Goal: Task Accomplishment & Management: Complete application form

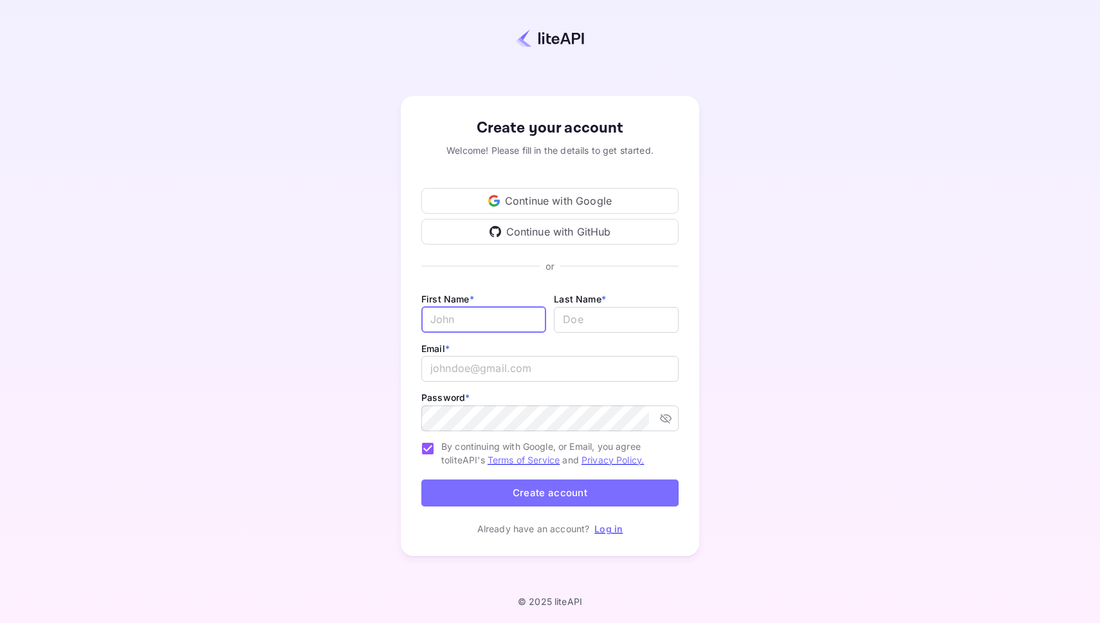
click at [487, 313] on input "Email *" at bounding box center [483, 320] width 125 height 26
type input "Njål"
type input "[PERSON_NAME]"
type input "[EMAIL_ADDRESS][DOMAIN_NAME]"
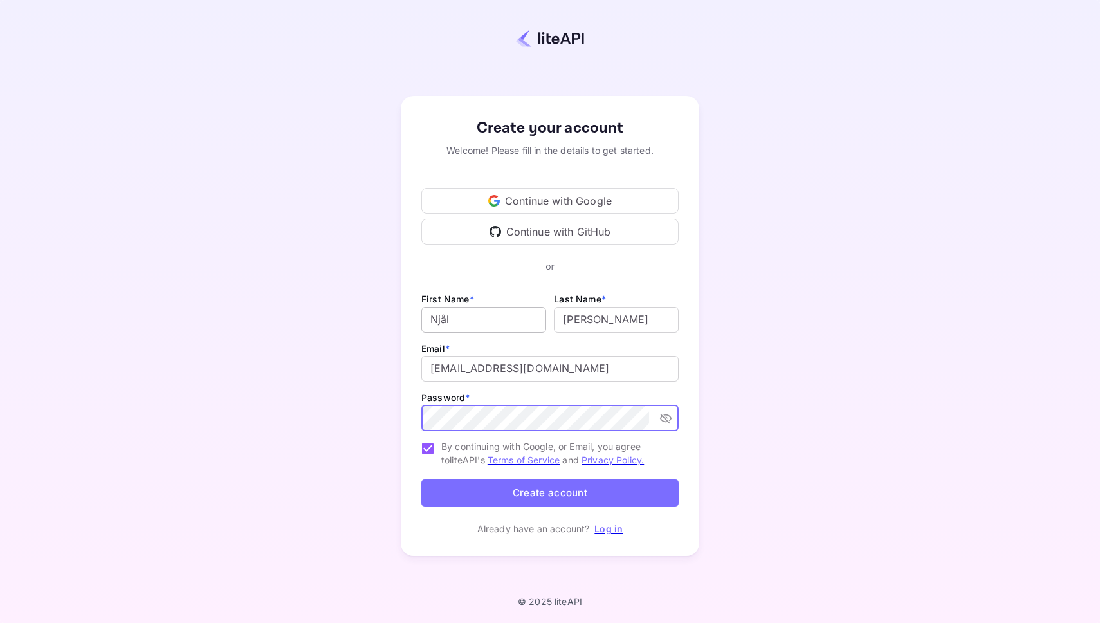
click at [421, 479] on button "Create account" at bounding box center [549, 493] width 257 height 28
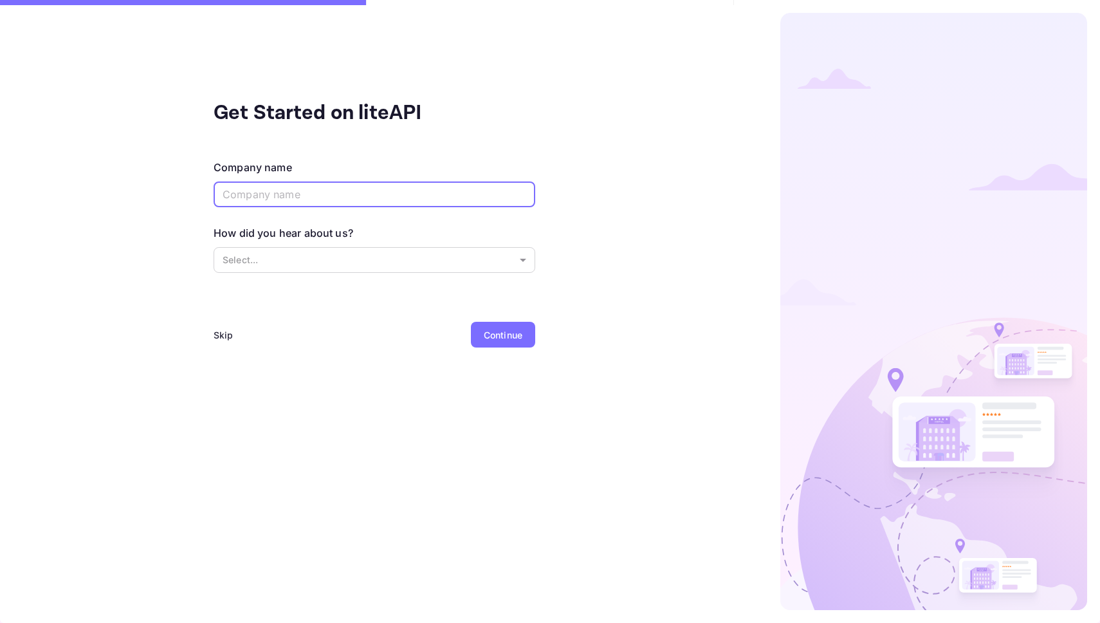
click at [394, 205] on input "text" at bounding box center [375, 194] width 322 height 26
type input "DigiHome"
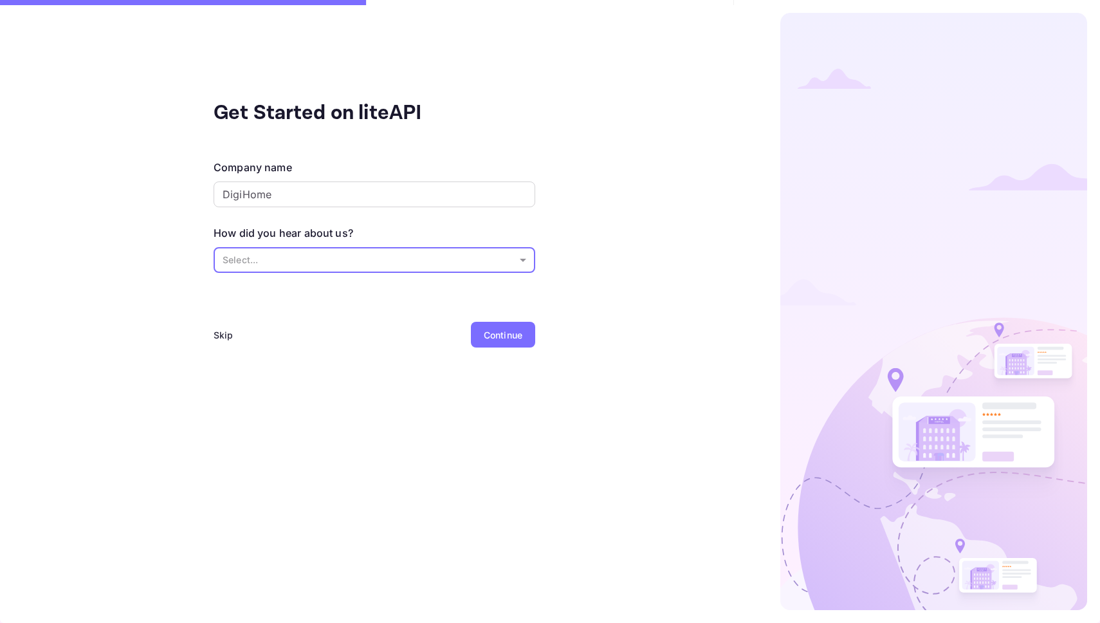
click at [354, 261] on body "Get Started on liteAPI Company name [PERSON_NAME] ​ How did you hear about us? …" at bounding box center [550, 311] width 1100 height 623
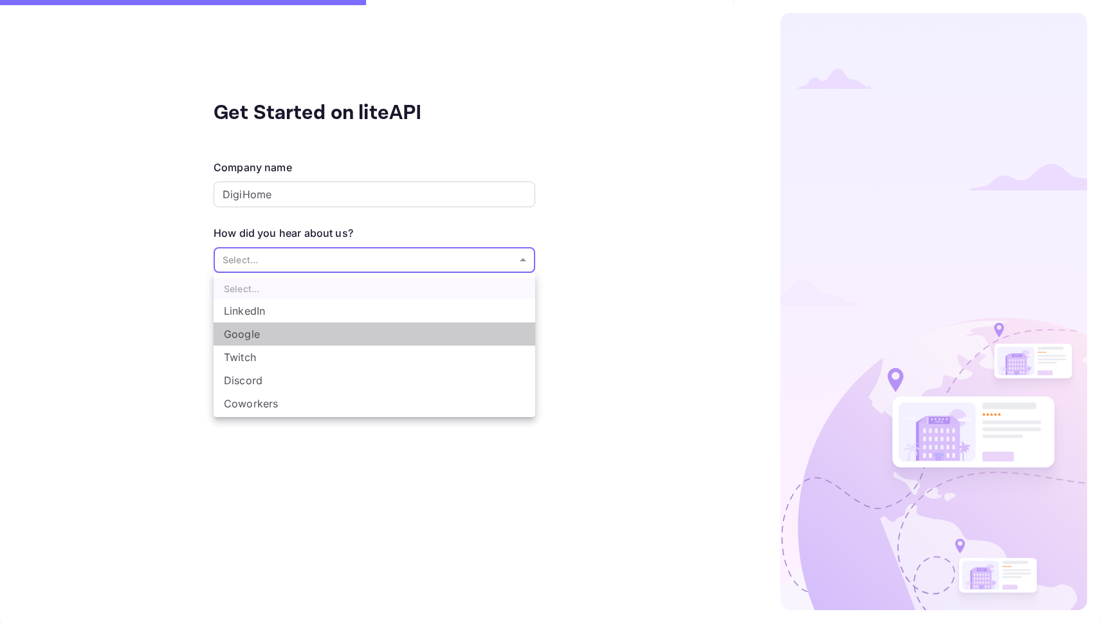
click at [343, 328] on li "Google" at bounding box center [375, 333] width 322 height 23
type input "Google"
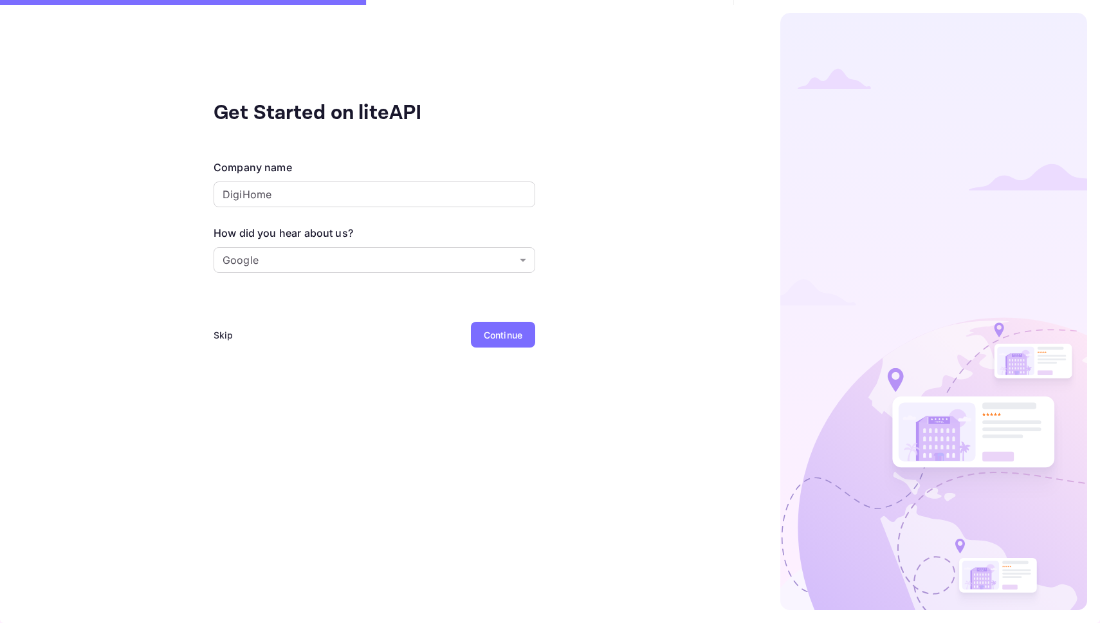
click at [494, 332] on div "Continue" at bounding box center [503, 335] width 39 height 14
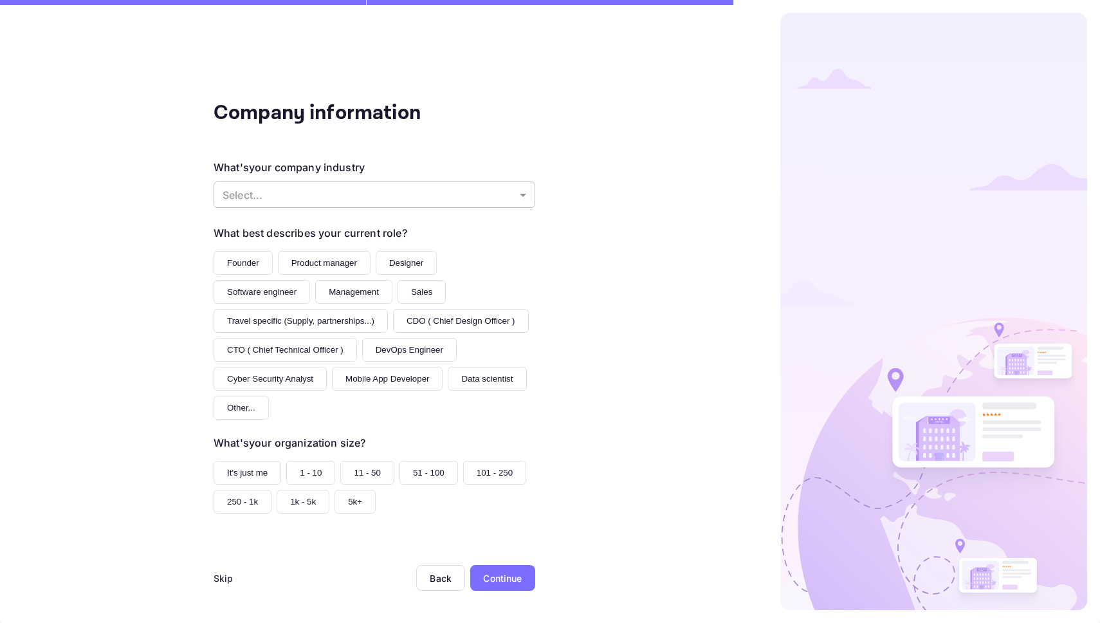
click at [407, 196] on body "Company information What's your company industry Select... ​ What best describe…" at bounding box center [550, 311] width 1100 height 623
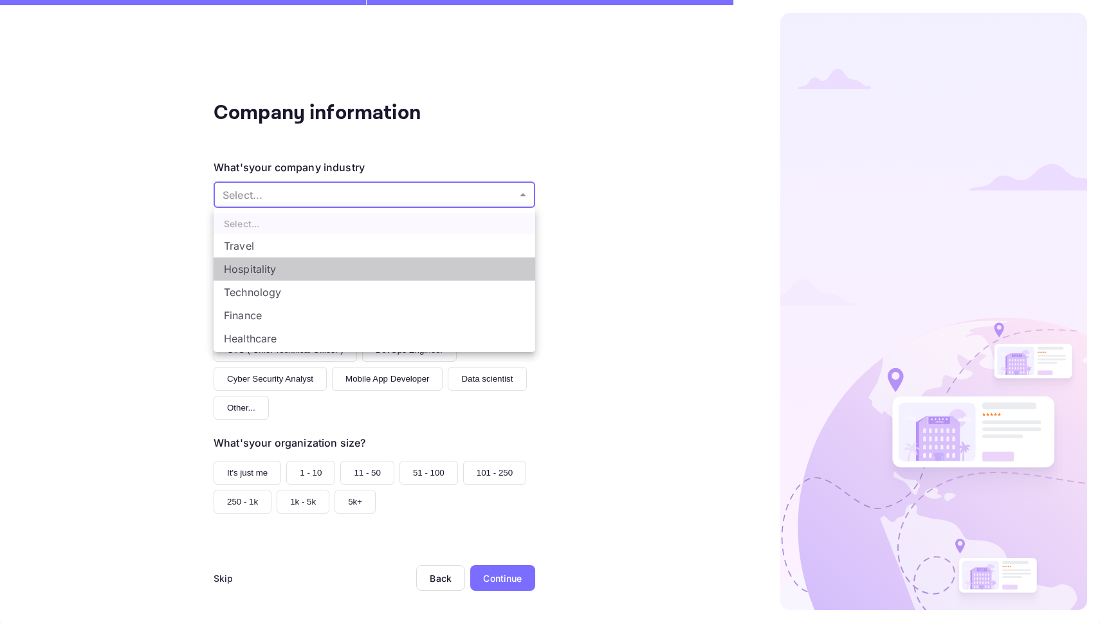
click at [342, 270] on li "Hospitality" at bounding box center [375, 268] width 322 height 23
type input "Hospitality"
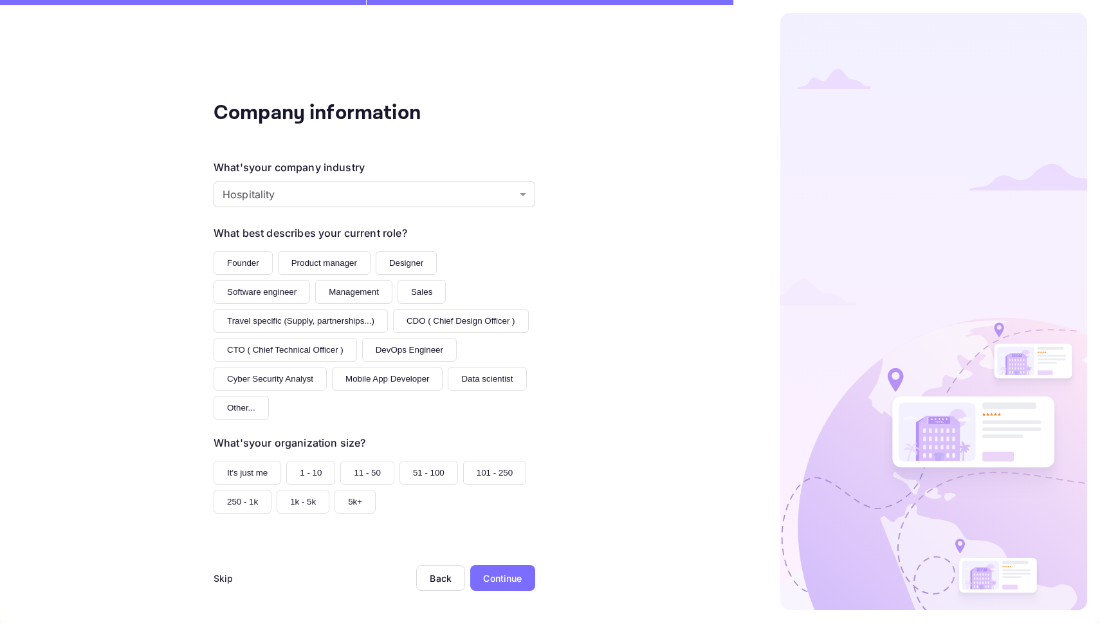
click at [235, 267] on button "Founder" at bounding box center [243, 263] width 59 height 24
click at [302, 473] on button "1 - 10" at bounding box center [310, 473] width 49 height 24
click at [500, 585] on div "Continue" at bounding box center [502, 578] width 39 height 14
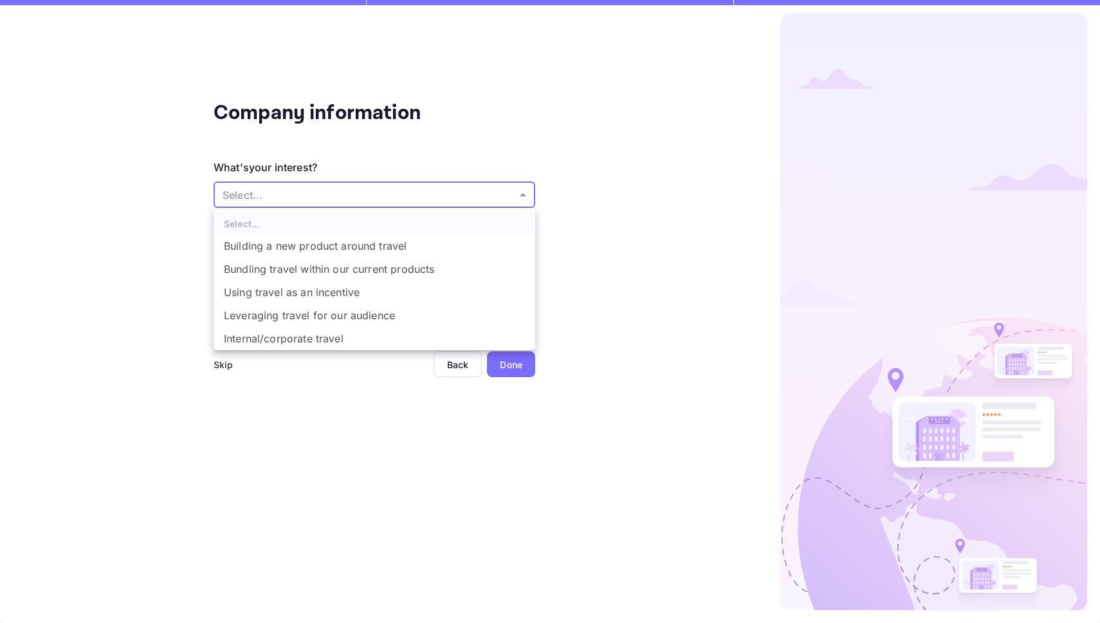
click at [354, 191] on body "Company information What's your interest? Select... ​ Do you have any previous …" at bounding box center [550, 311] width 1100 height 623
click at [408, 264] on li "Bundling travel within our current products" at bounding box center [375, 268] width 322 height 23
type input "Bundling travel within our current products"
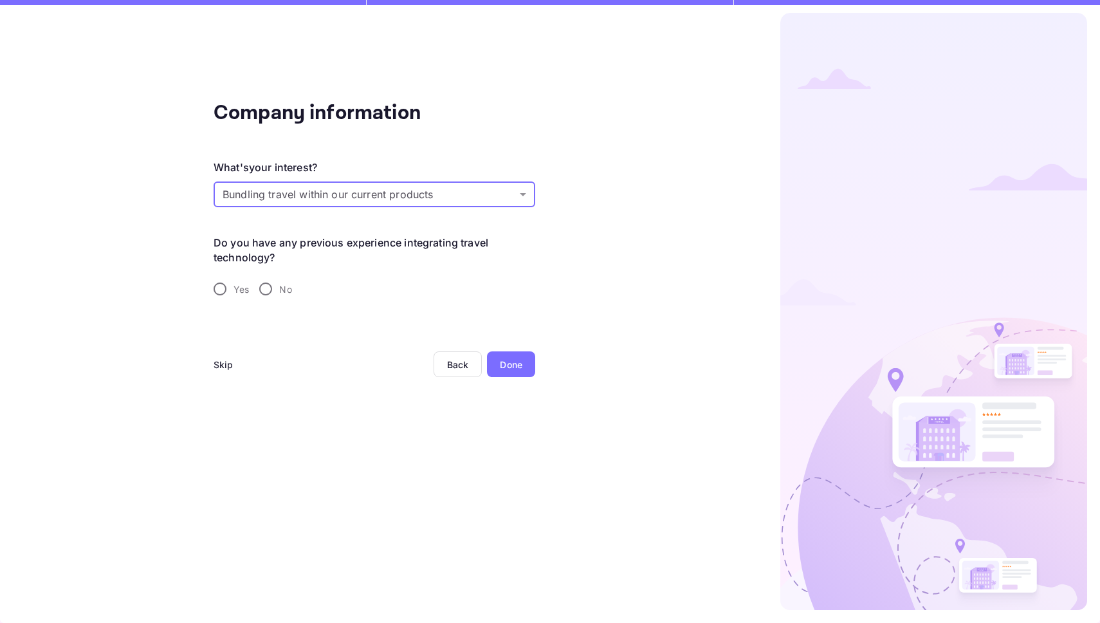
click at [271, 291] on input "No" at bounding box center [265, 288] width 27 height 27
radio input "true"
click at [509, 373] on div "Done" at bounding box center [511, 364] width 48 height 26
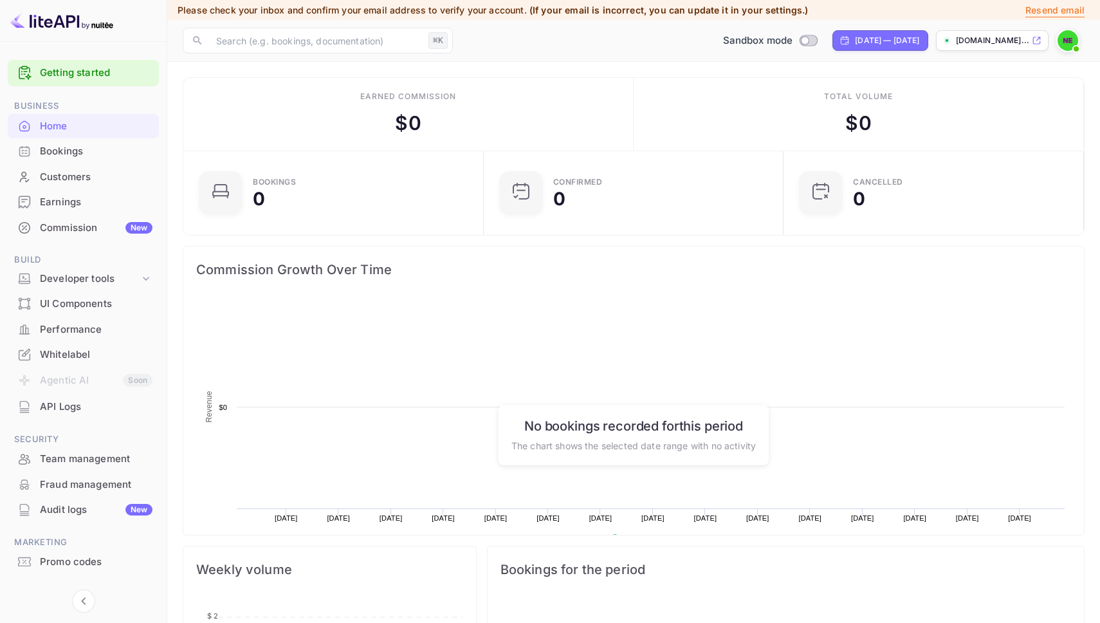
scroll to position [209, 293]
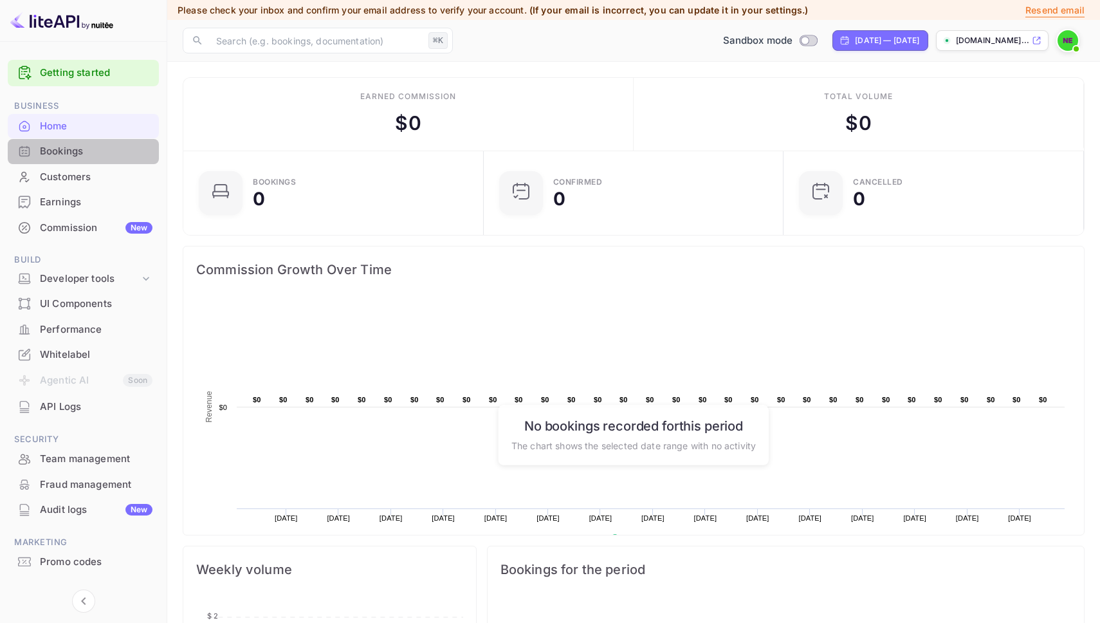
click at [124, 160] on div "Bookings" at bounding box center [83, 151] width 151 height 25
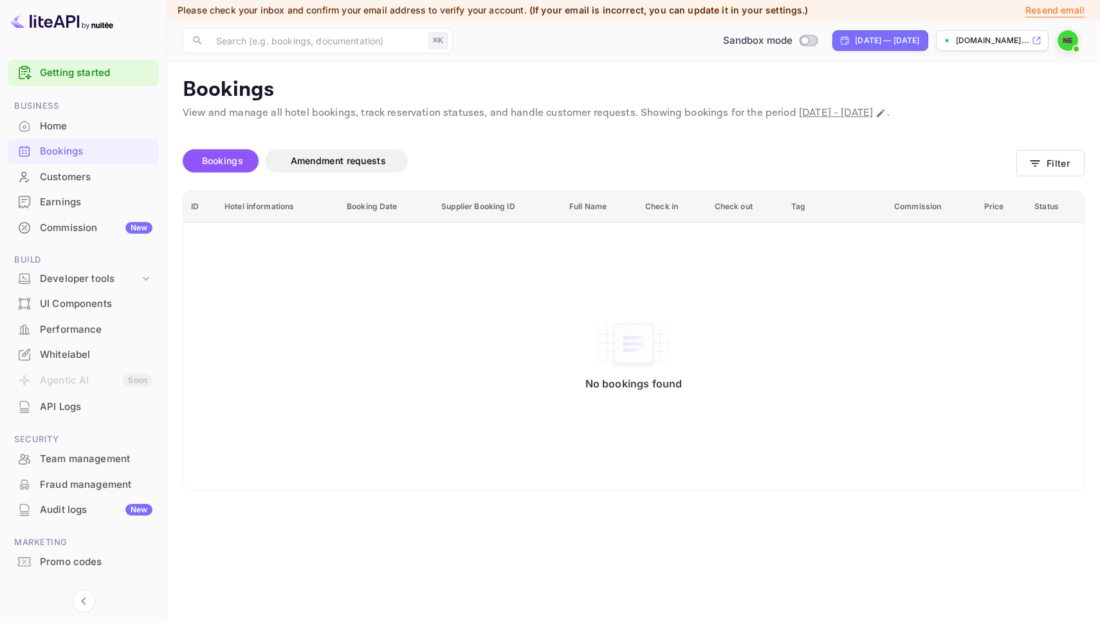
click at [129, 179] on div "Customers" at bounding box center [96, 177] width 113 height 15
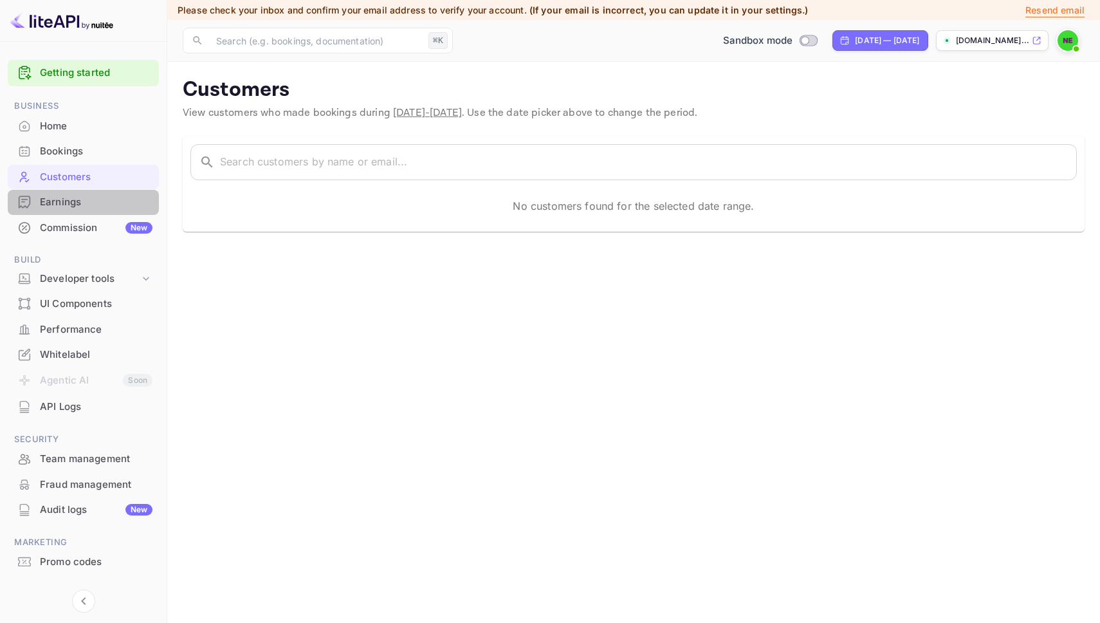
click at [89, 193] on div "Earnings" at bounding box center [83, 202] width 151 height 25
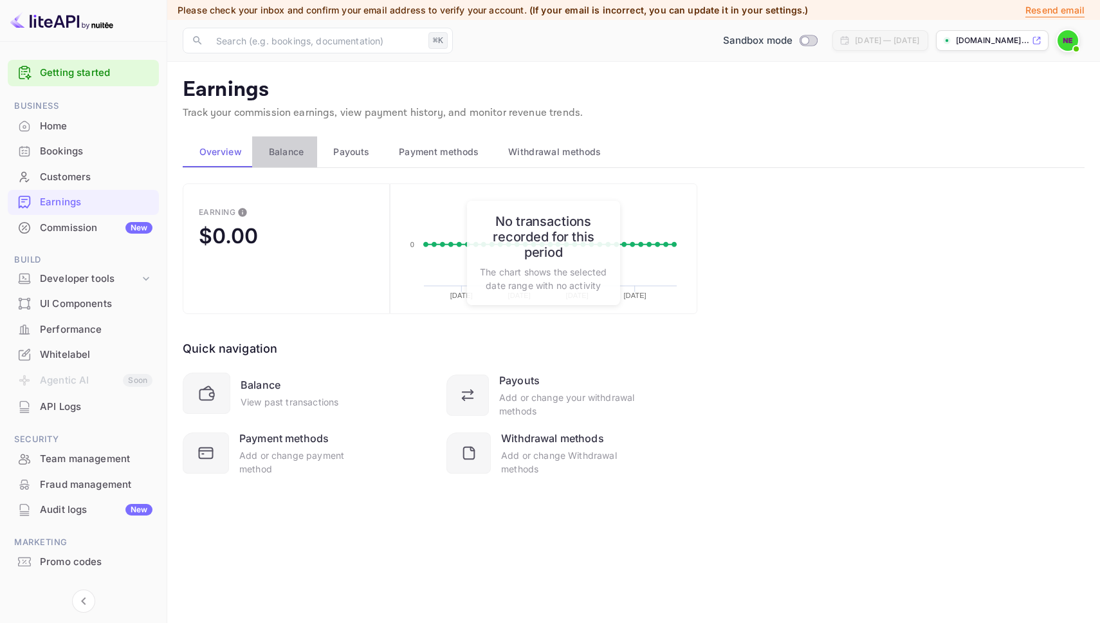
click at [303, 152] on span "Balance" at bounding box center [286, 151] width 35 height 15
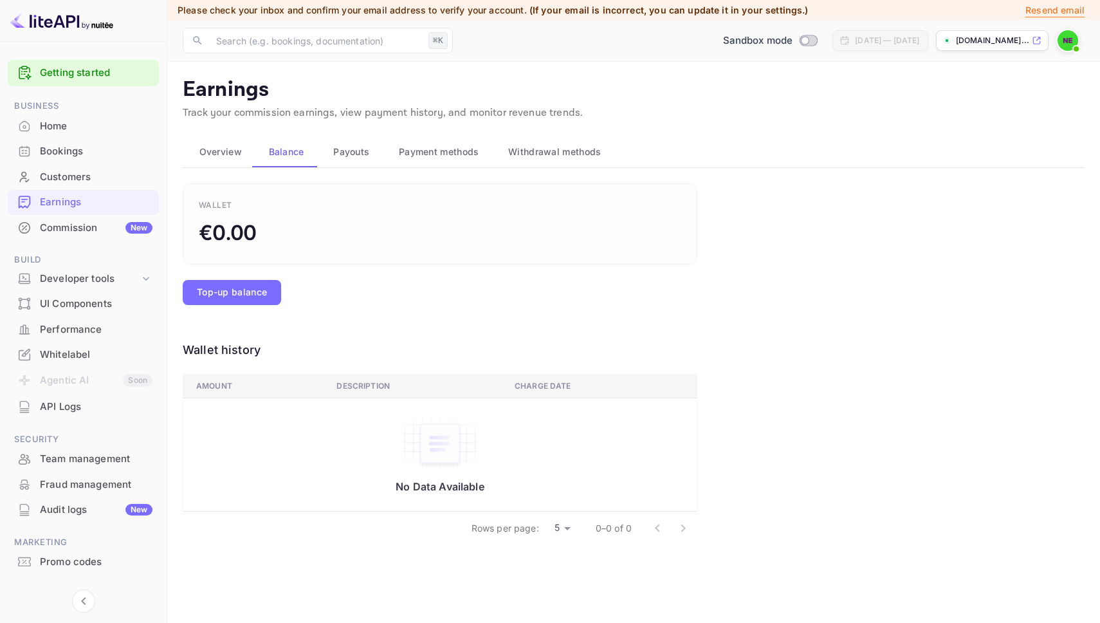
click at [352, 154] on span "Payouts" at bounding box center [351, 151] width 36 height 15
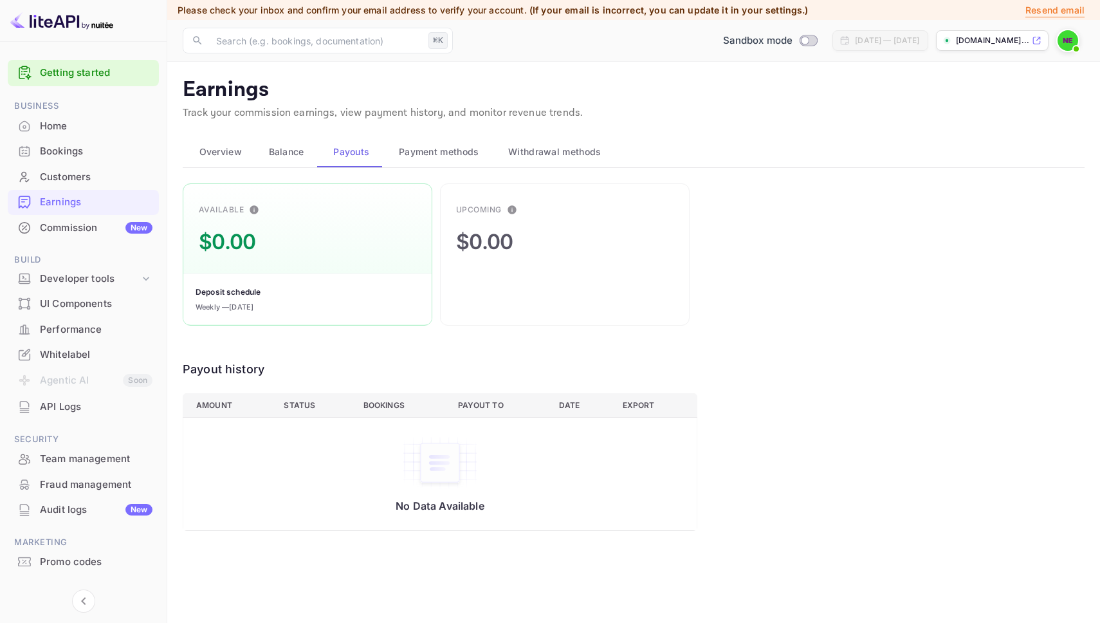
click at [402, 159] on button "Payment methods" at bounding box center [436, 151] width 109 height 31
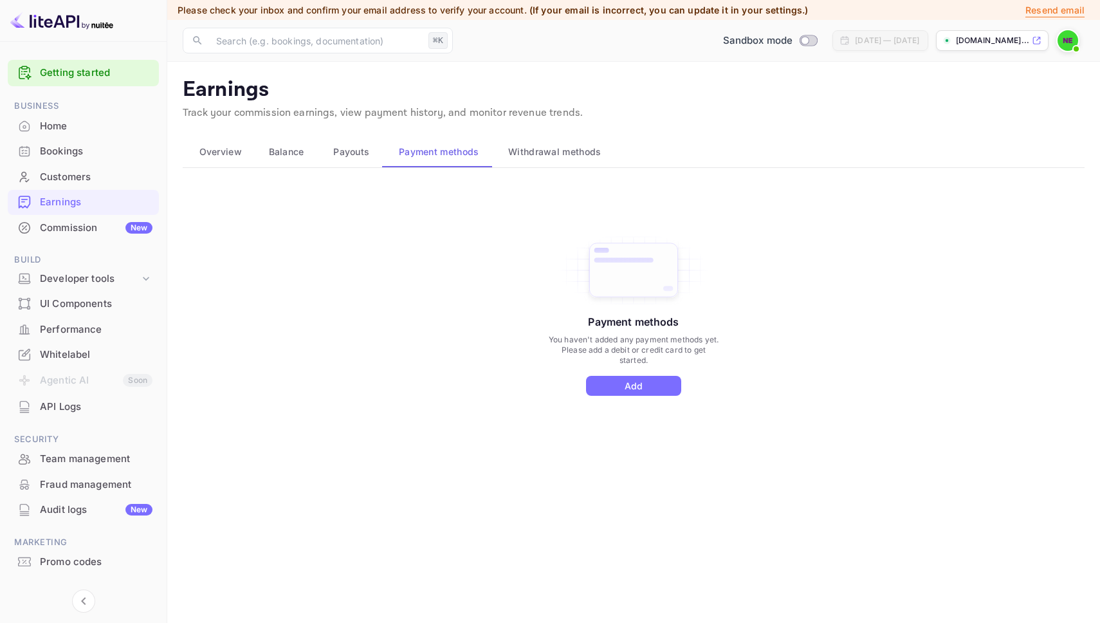
click at [522, 154] on span "Withdrawal methods" at bounding box center [554, 151] width 93 height 15
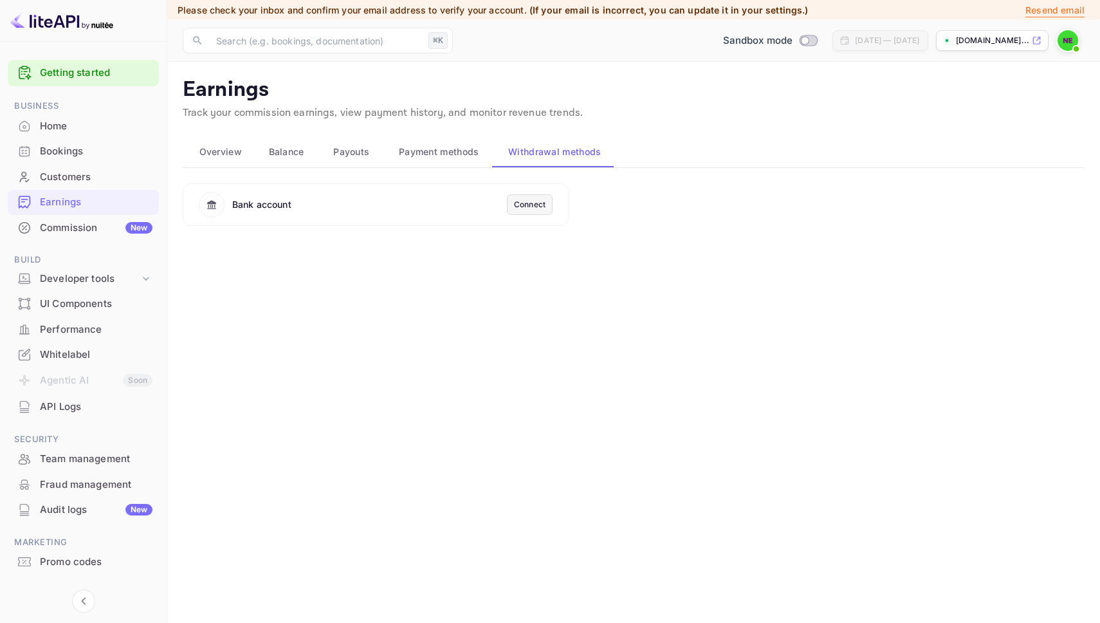
click at [71, 232] on div "Commission New" at bounding box center [96, 228] width 113 height 15
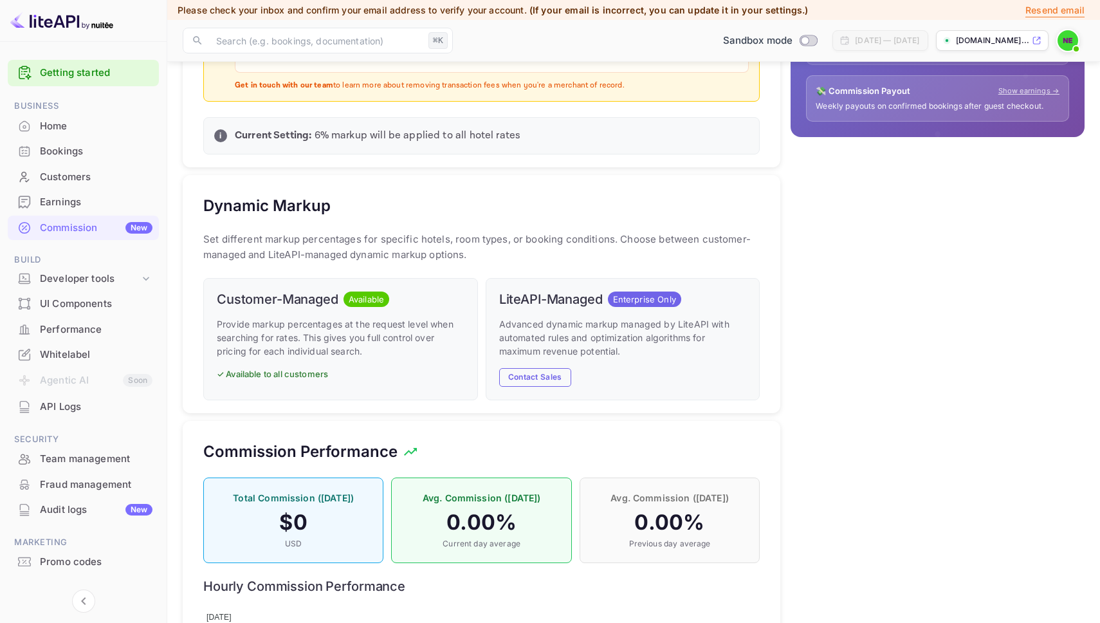
scroll to position [225, 0]
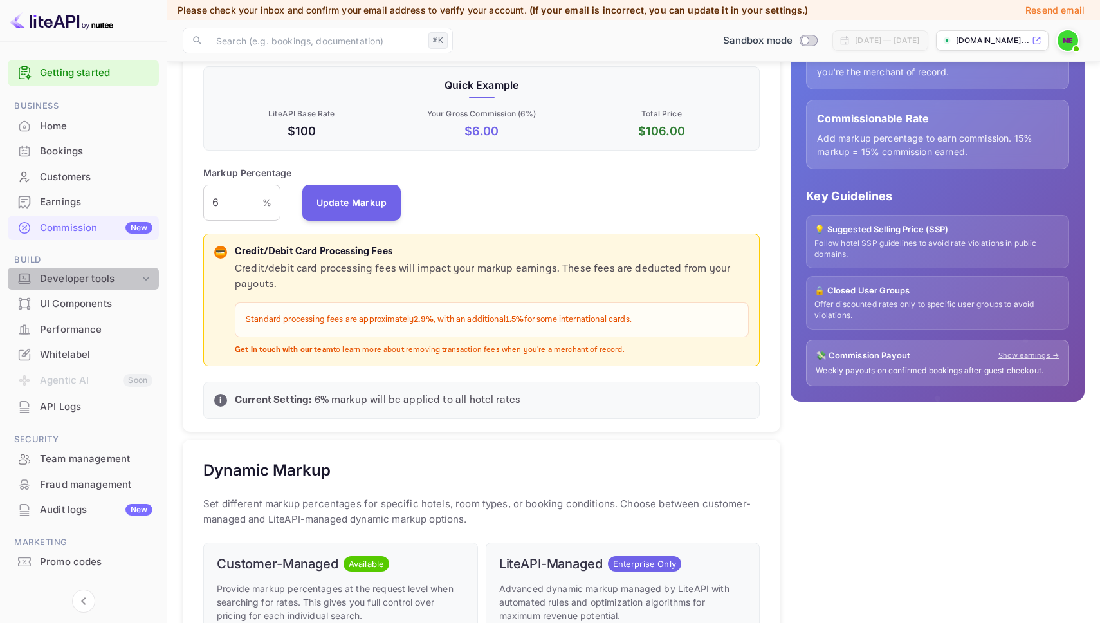
click at [102, 273] on div "Developer tools" at bounding box center [90, 278] width 100 height 15
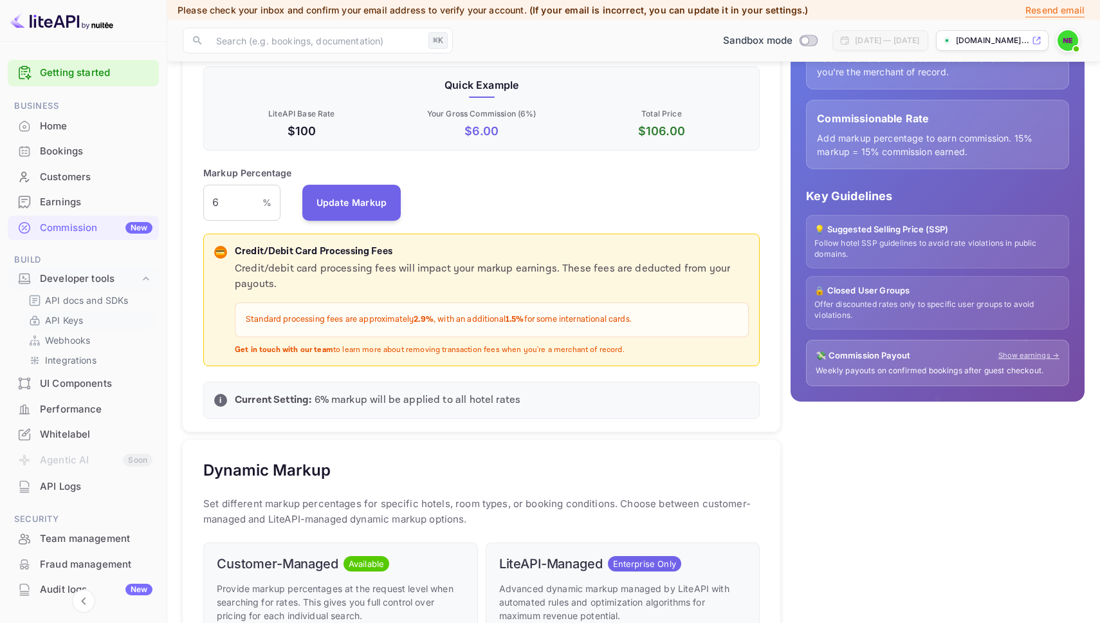
click at [105, 313] on link "API Keys" at bounding box center [88, 320] width 120 height 14
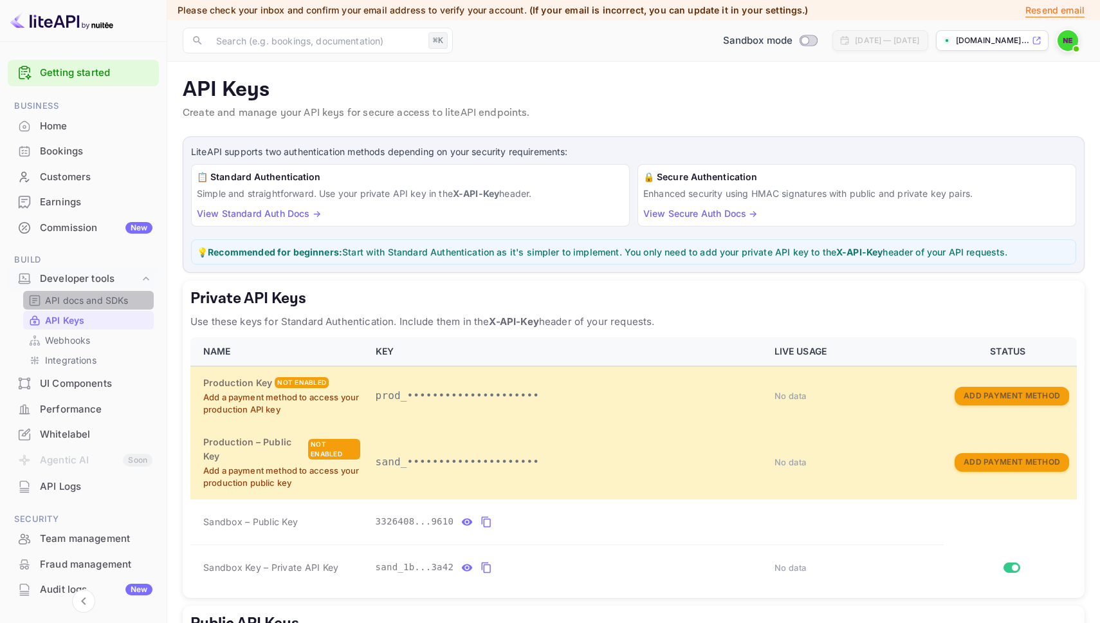
click at [88, 301] on p "API docs and SDKs" at bounding box center [87, 300] width 84 height 14
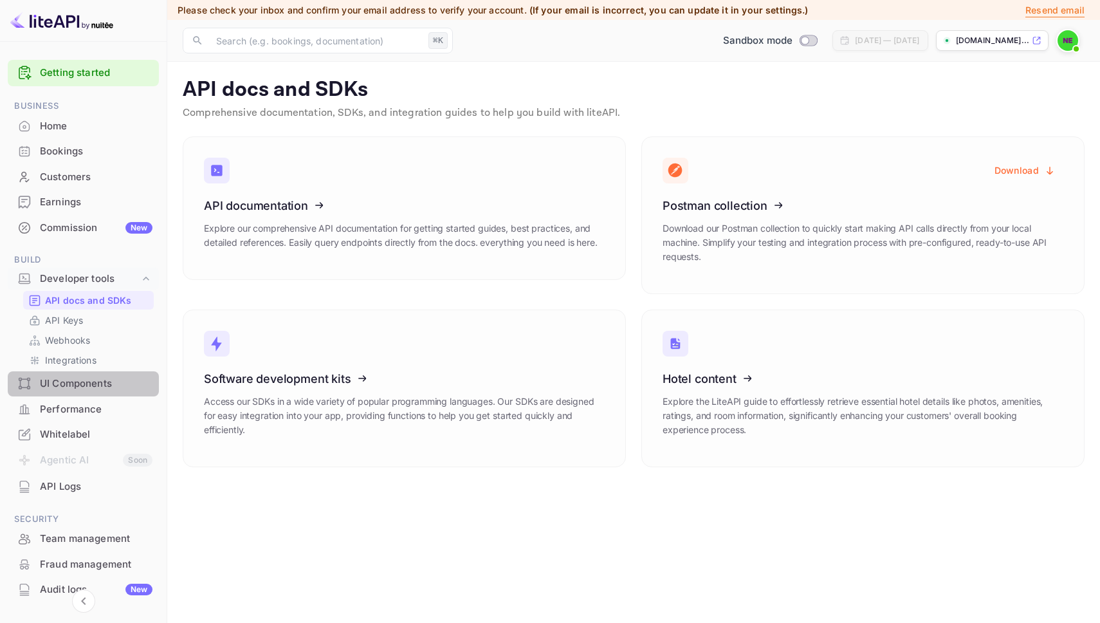
click at [107, 386] on div "UI Components" at bounding box center [96, 383] width 113 height 15
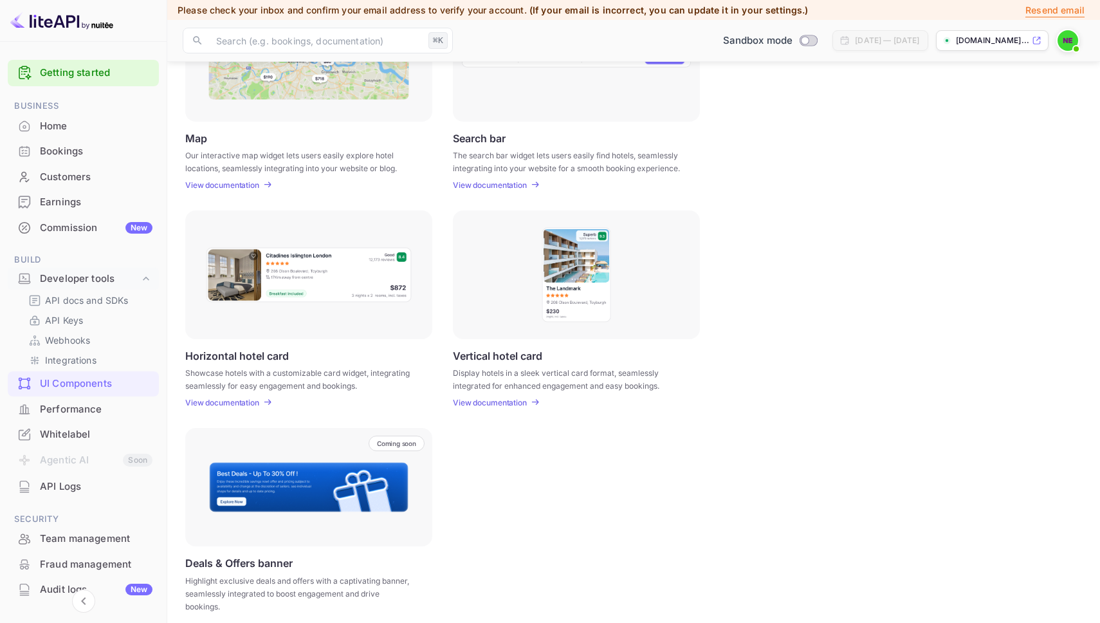
scroll to position [264, 0]
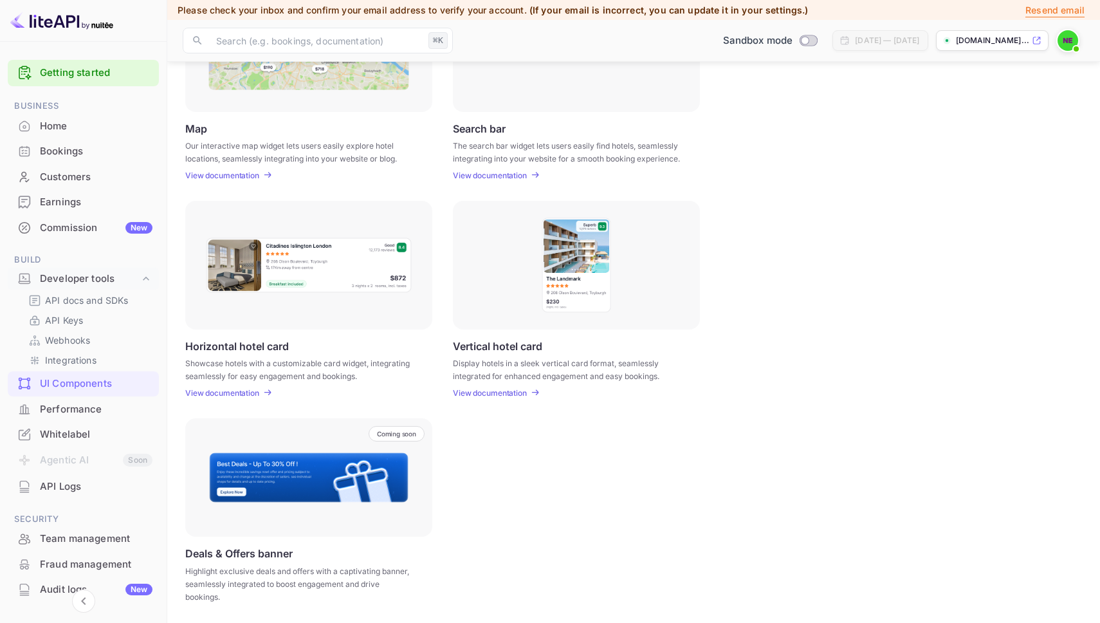
click at [91, 411] on div "Performance" at bounding box center [96, 409] width 113 height 15
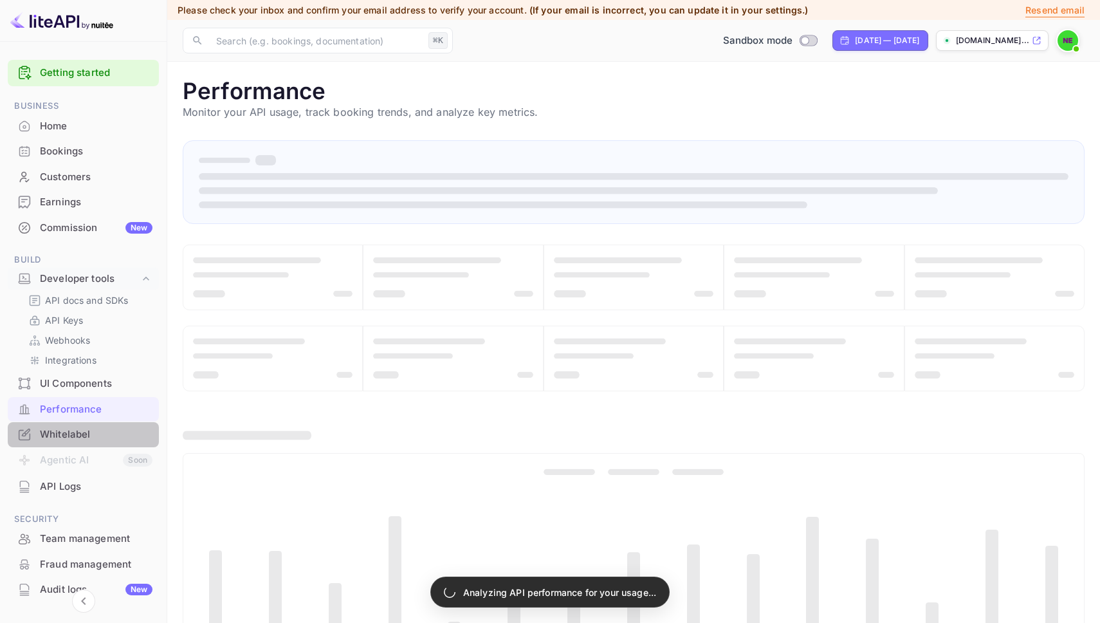
click at [109, 434] on div "Whitelabel" at bounding box center [96, 434] width 113 height 15
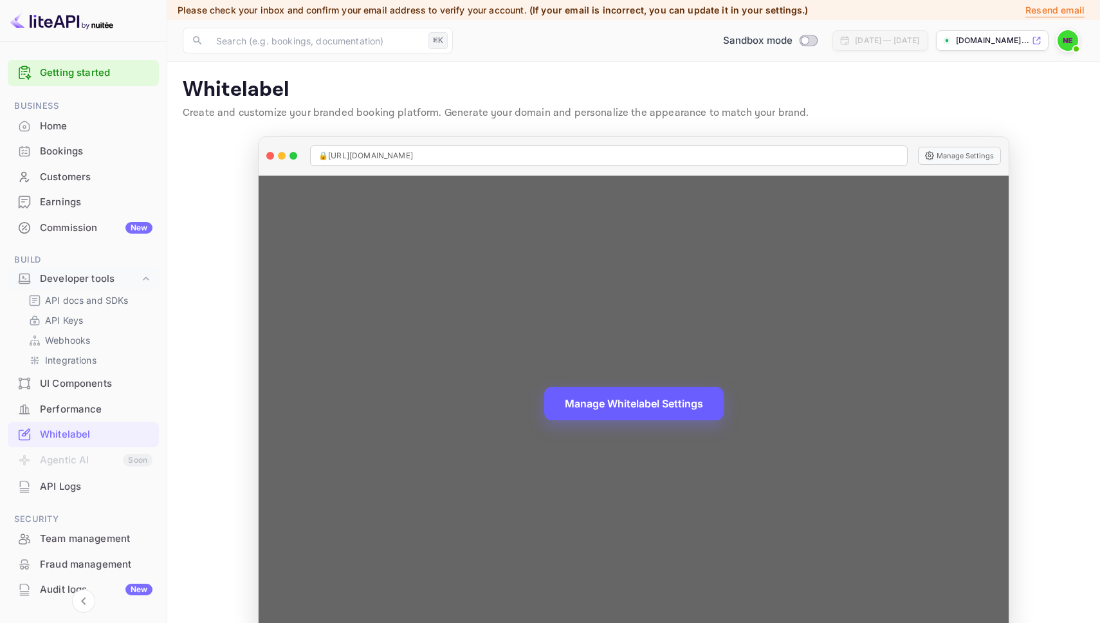
click at [591, 413] on button "Manage Whitelabel Settings" at bounding box center [633, 403] width 179 height 33
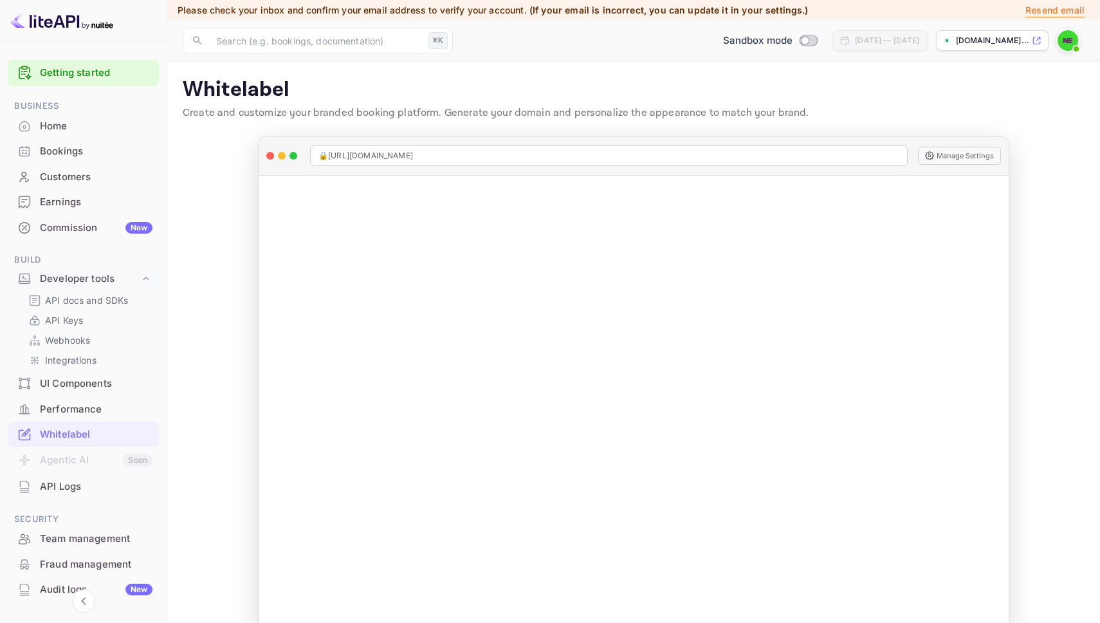
click at [59, 500] on ul "Getting started Business Home Bookings Customers Earnings Commission New Build …" at bounding box center [83, 382] width 151 height 654
click at [53, 485] on div "API Logs" at bounding box center [96, 486] width 113 height 15
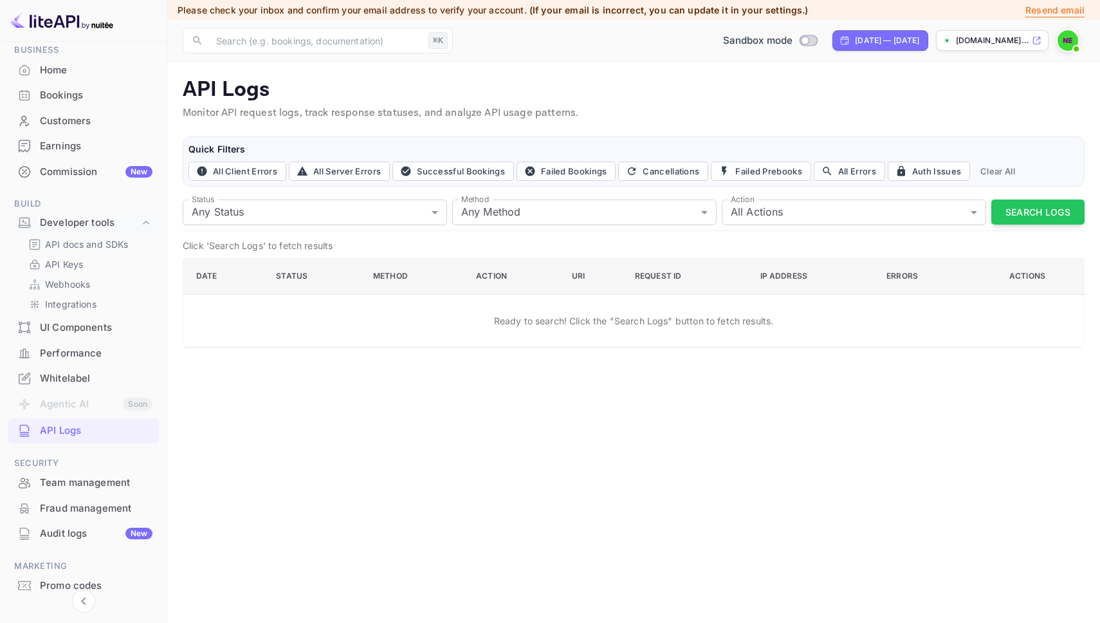
scroll to position [102, 0]
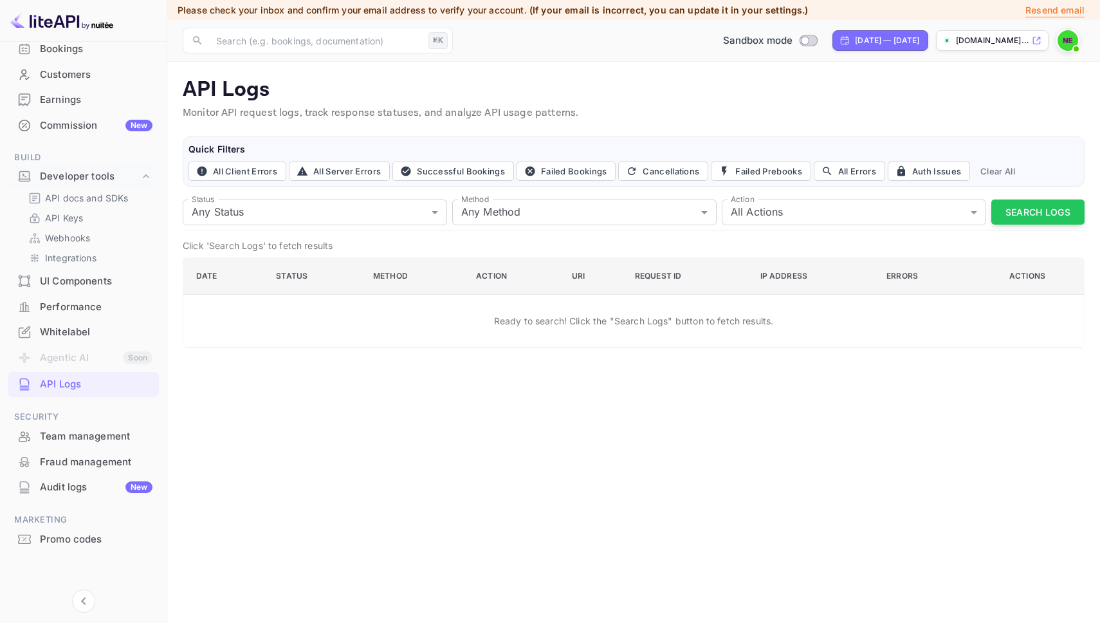
click at [92, 431] on div "Team management" at bounding box center [96, 436] width 113 height 15
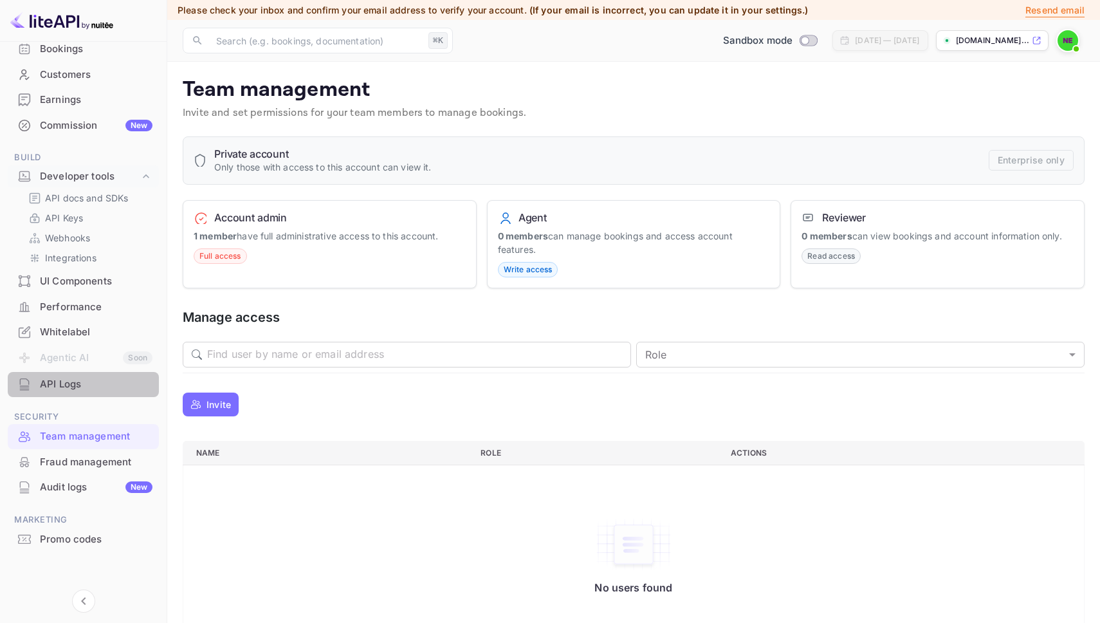
click at [83, 384] on div "API Logs" at bounding box center [96, 384] width 113 height 15
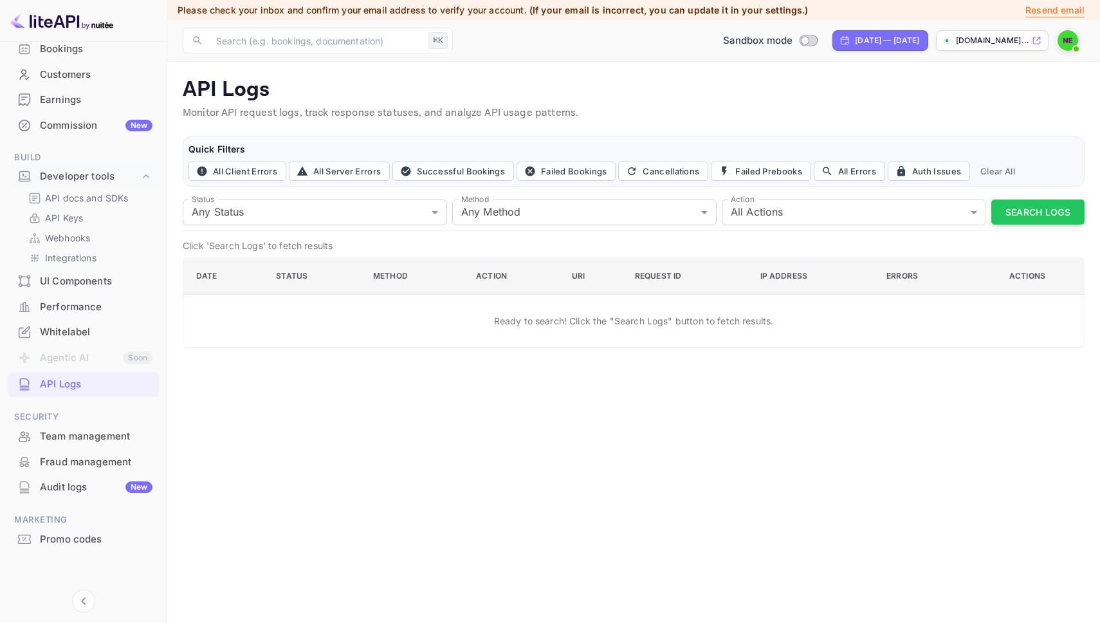
click at [74, 322] on div "Whitelabel" at bounding box center [83, 332] width 151 height 25
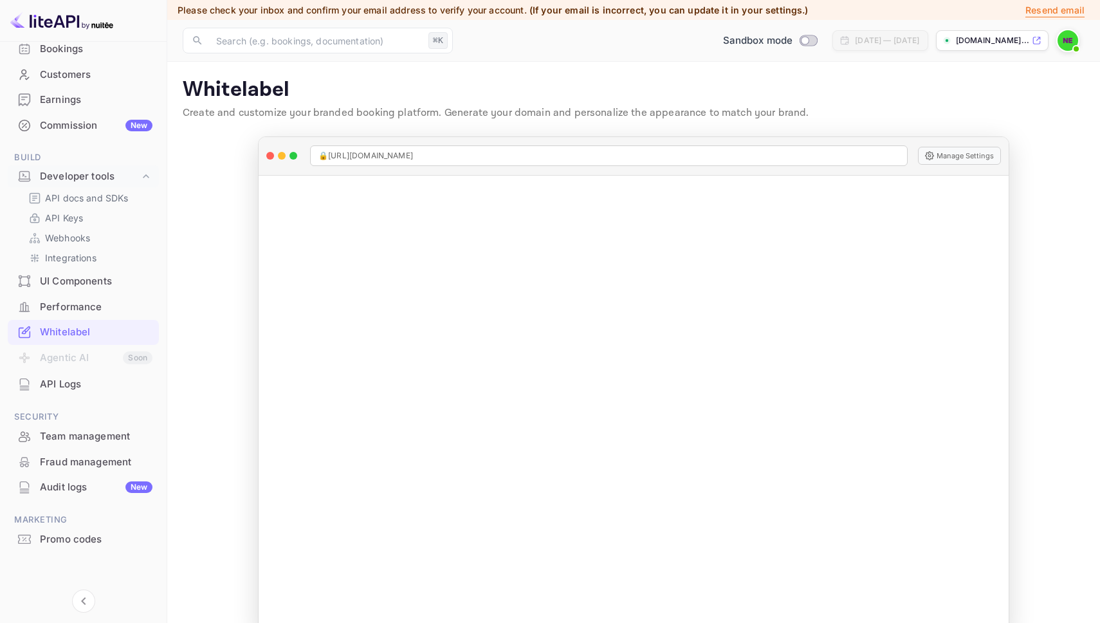
click at [104, 389] on div "API Logs" at bounding box center [96, 384] width 113 height 15
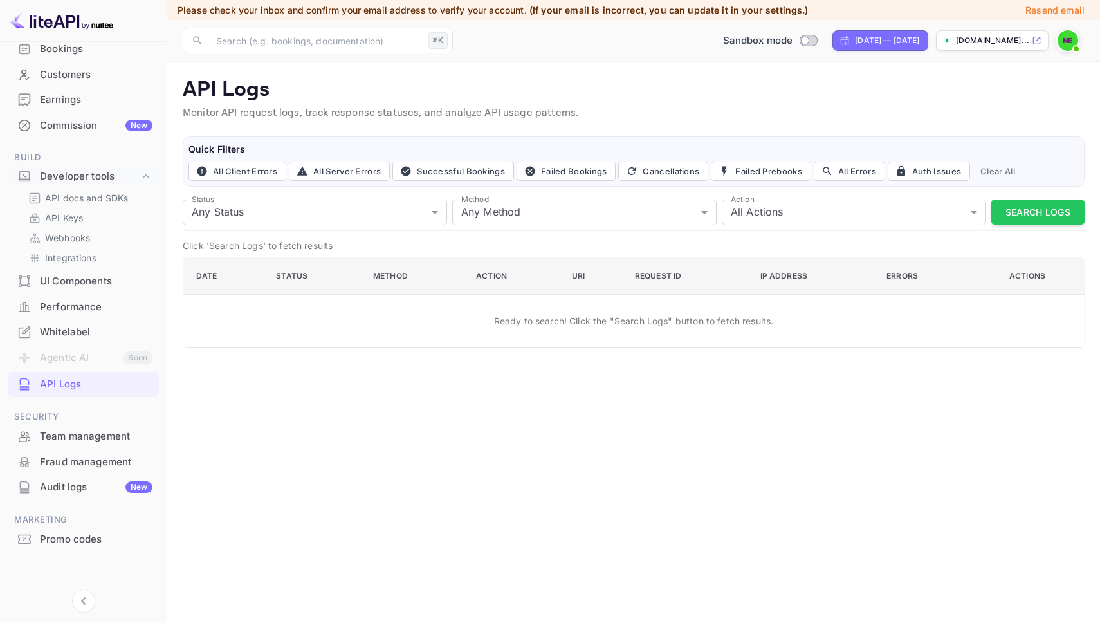
click at [350, 239] on p "Click 'Search Logs' to fetch results" at bounding box center [634, 246] width 902 height 14
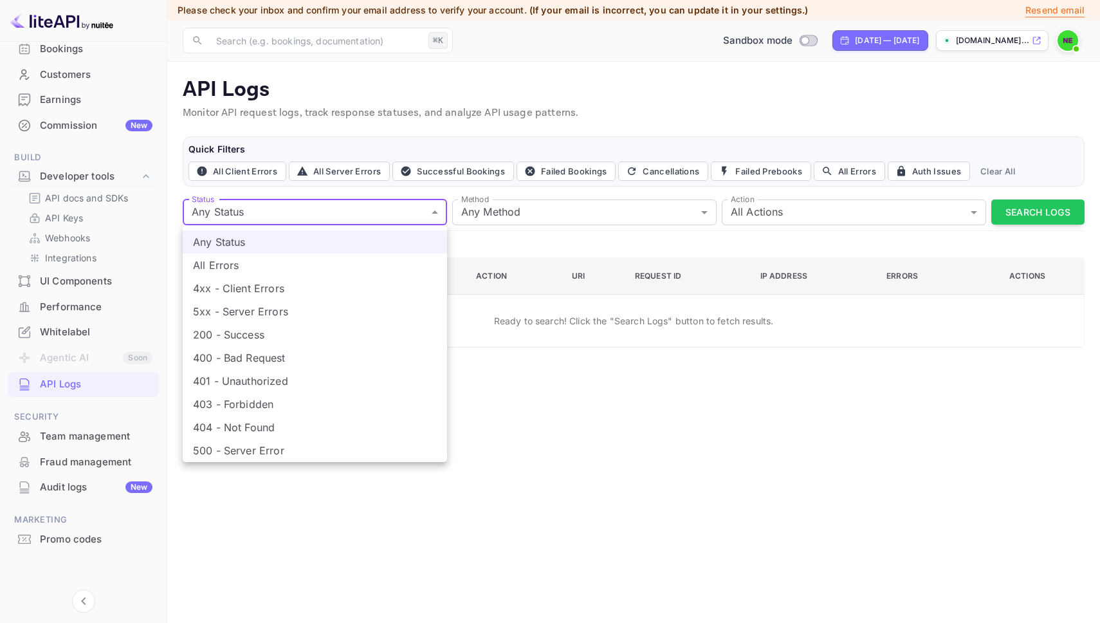
click at [320, 216] on body "Getting started Business Home Bookings Customers Earnings Commission New Build …" at bounding box center [550, 311] width 1100 height 623
click at [297, 219] on div at bounding box center [550, 311] width 1100 height 623
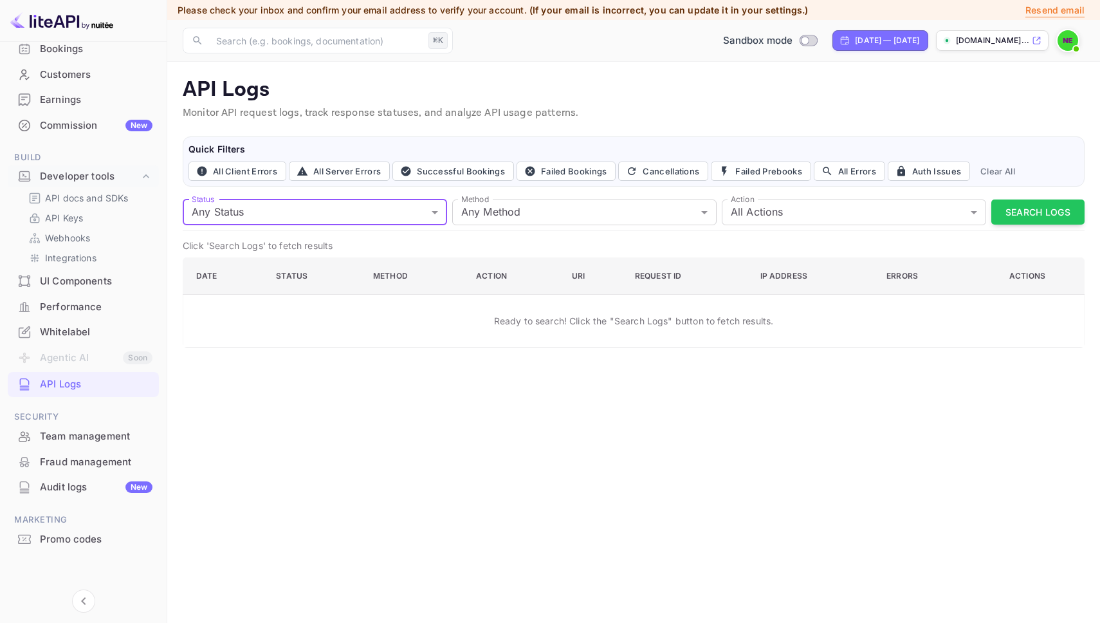
click at [96, 543] on div "Promo codes" at bounding box center [96, 539] width 113 height 15
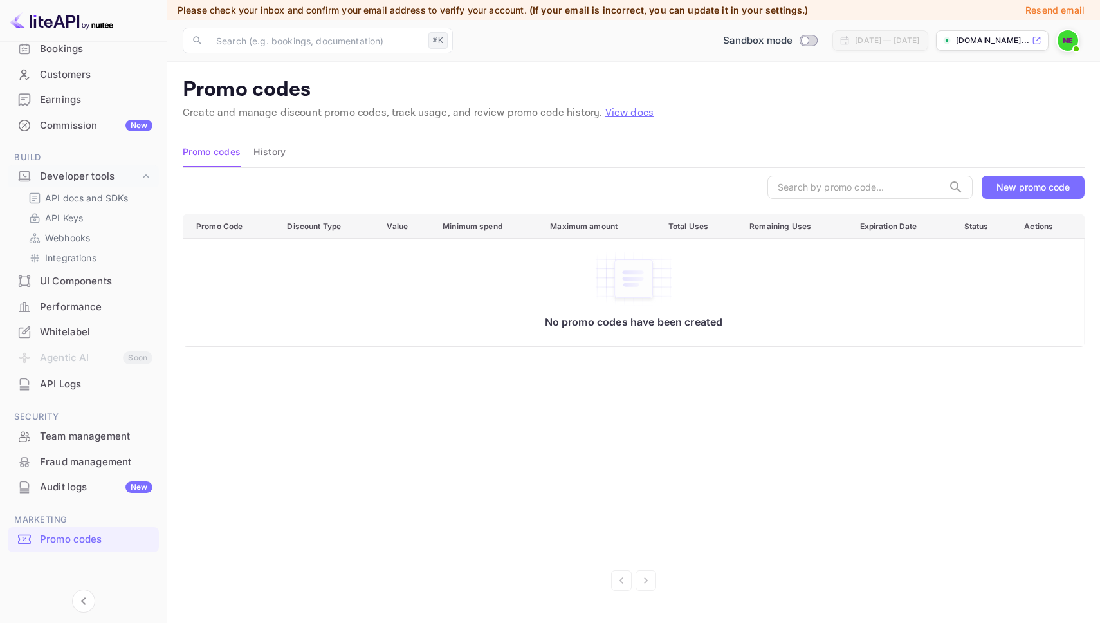
click at [103, 320] on div "Whitelabel" at bounding box center [83, 332] width 151 height 25
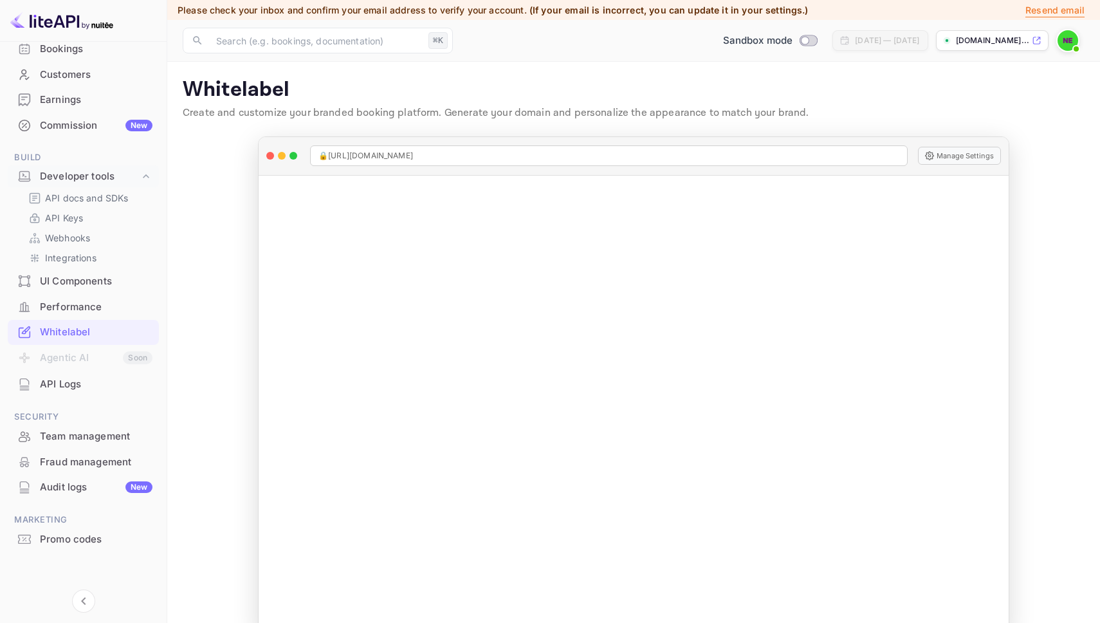
click at [93, 311] on div "Performance" at bounding box center [96, 307] width 113 height 15
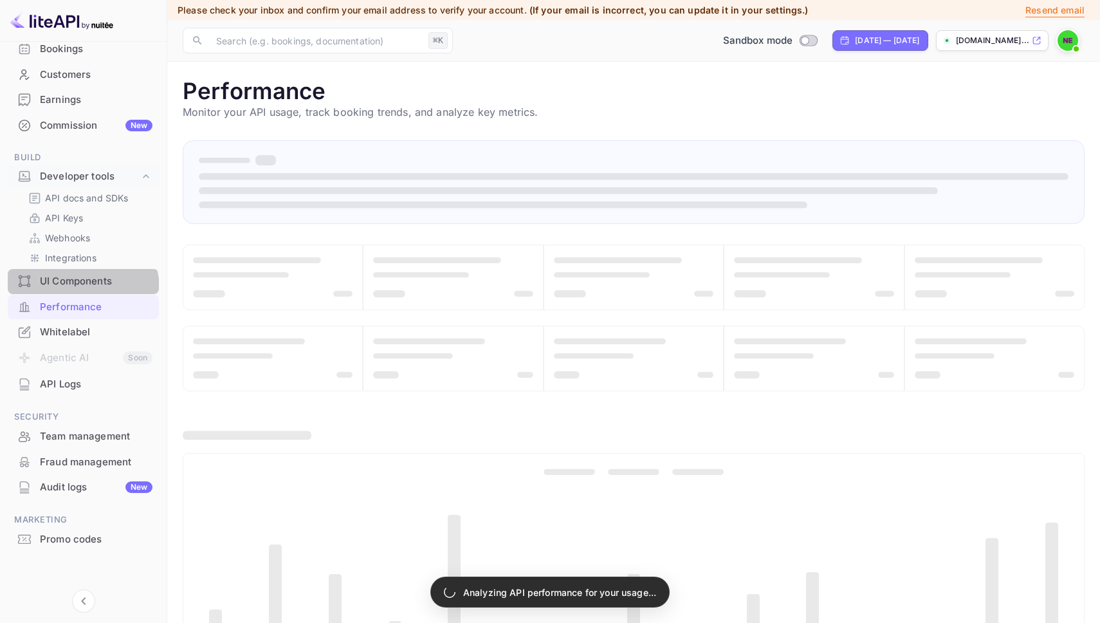
click at [77, 289] on div "UI Components" at bounding box center [83, 281] width 151 height 25
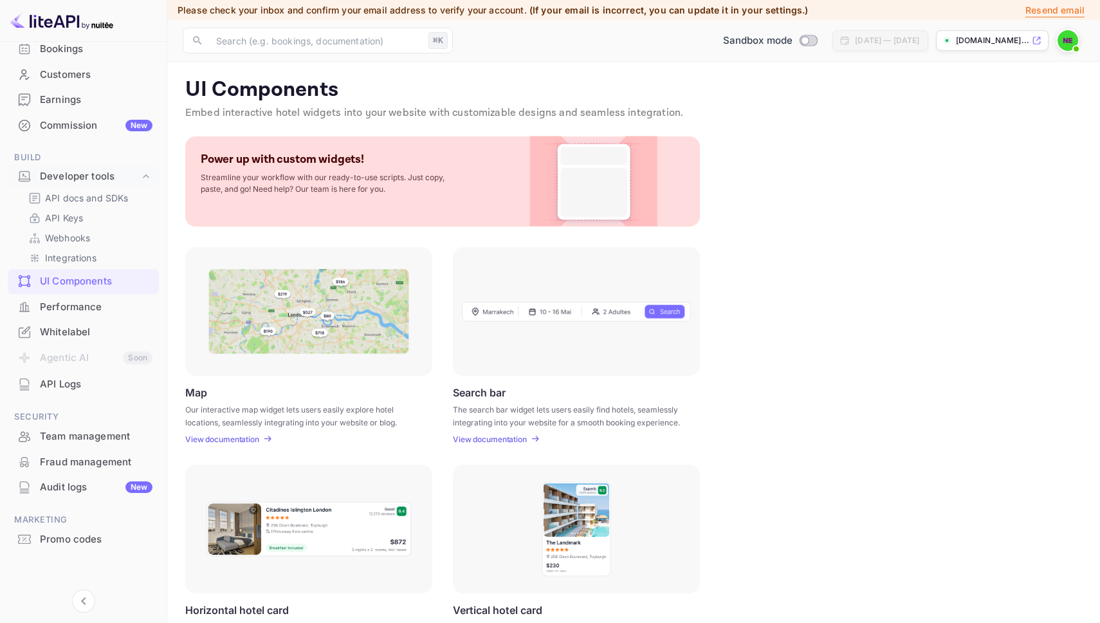
click at [303, 322] on img at bounding box center [308, 311] width 201 height 85
click at [241, 437] on p "View documentation" at bounding box center [222, 439] width 74 height 10
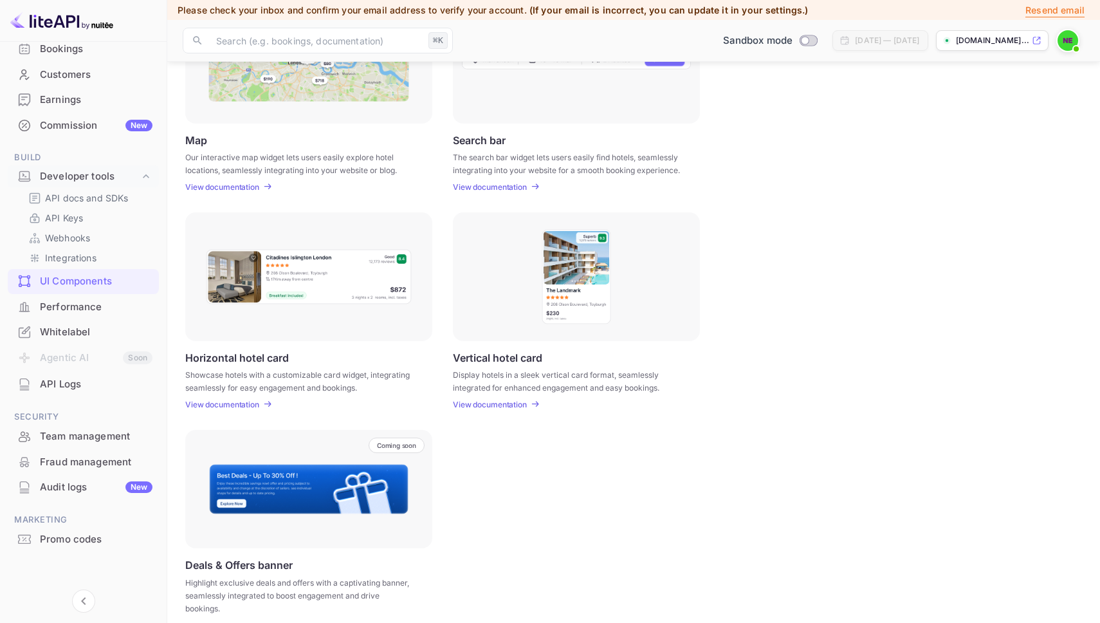
scroll to position [264, 0]
